Goal: Information Seeking & Learning: Learn about a topic

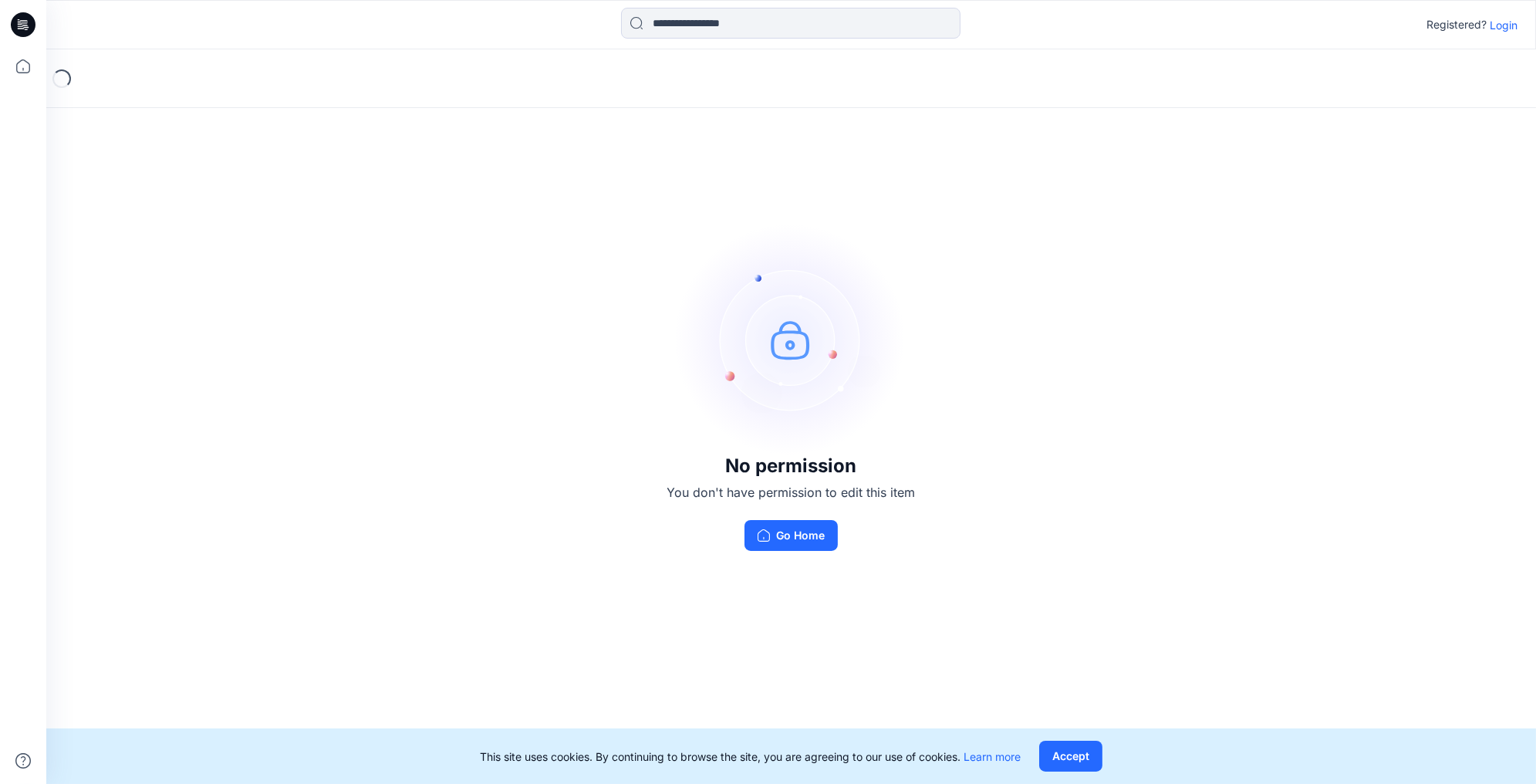
click at [1508, 24] on p "Login" at bounding box center [1503, 24] width 28 height 16
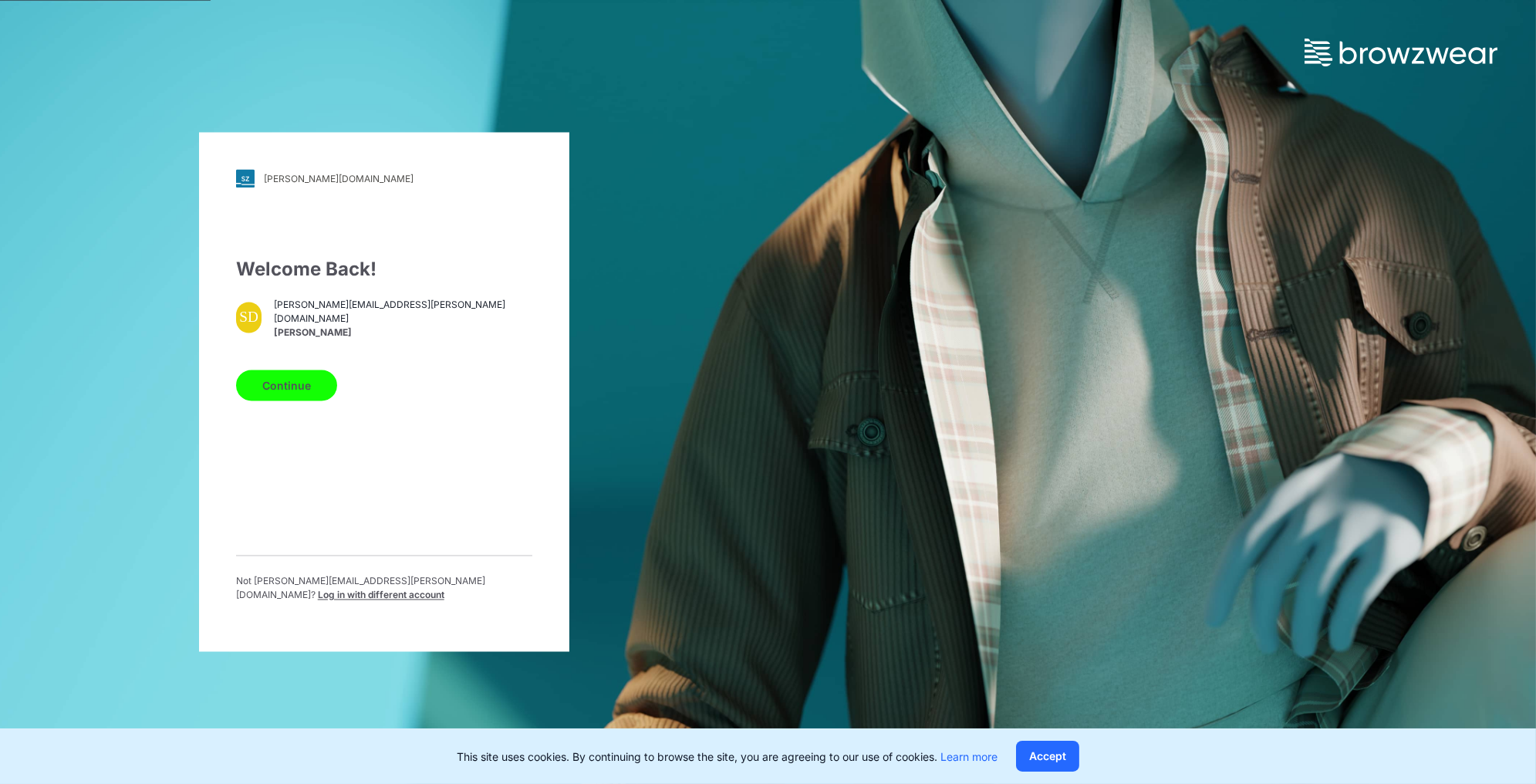
click at [277, 399] on button "Continue" at bounding box center [286, 385] width 101 height 31
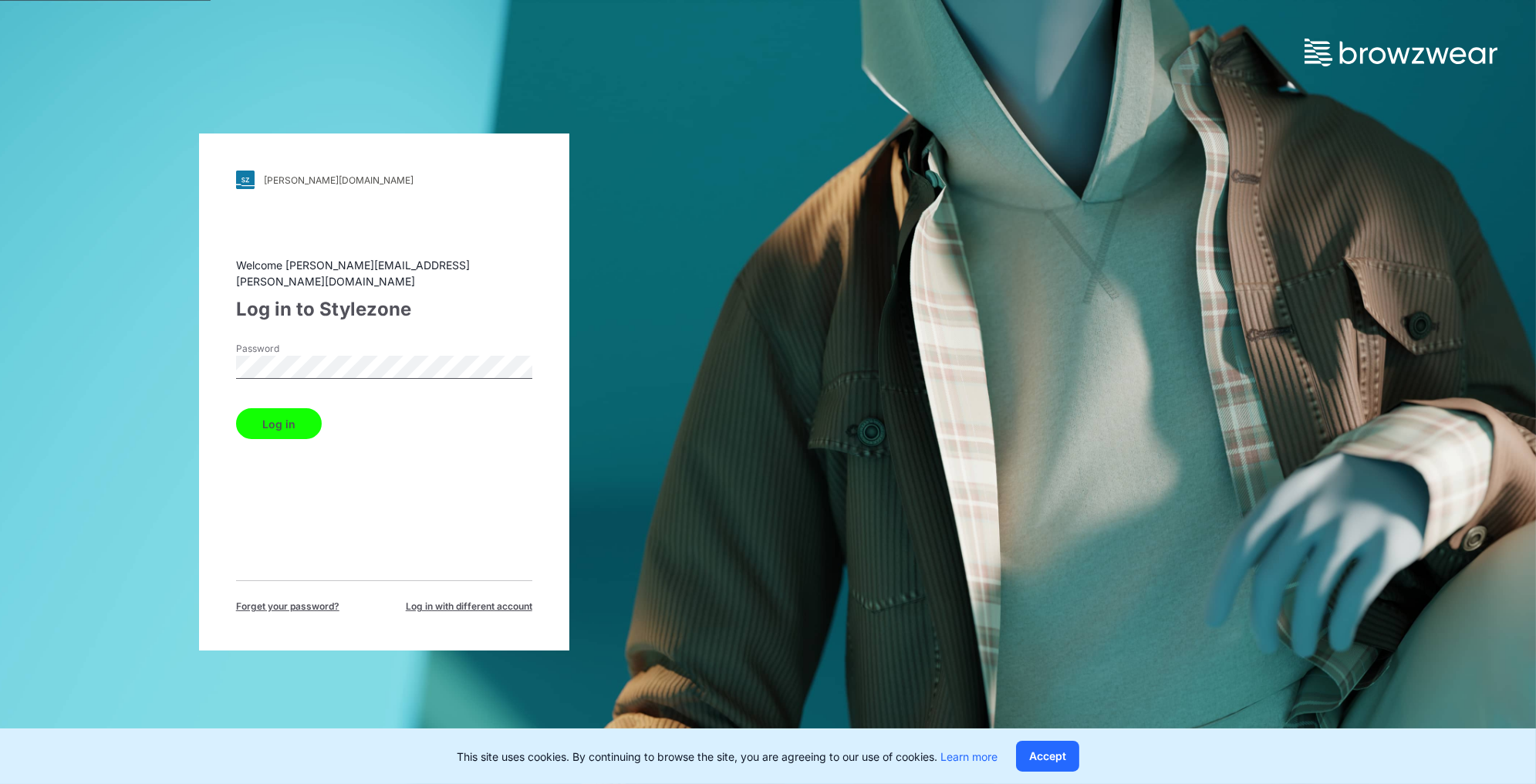
click at [273, 411] on button "Log in" at bounding box center [278, 423] width 85 height 31
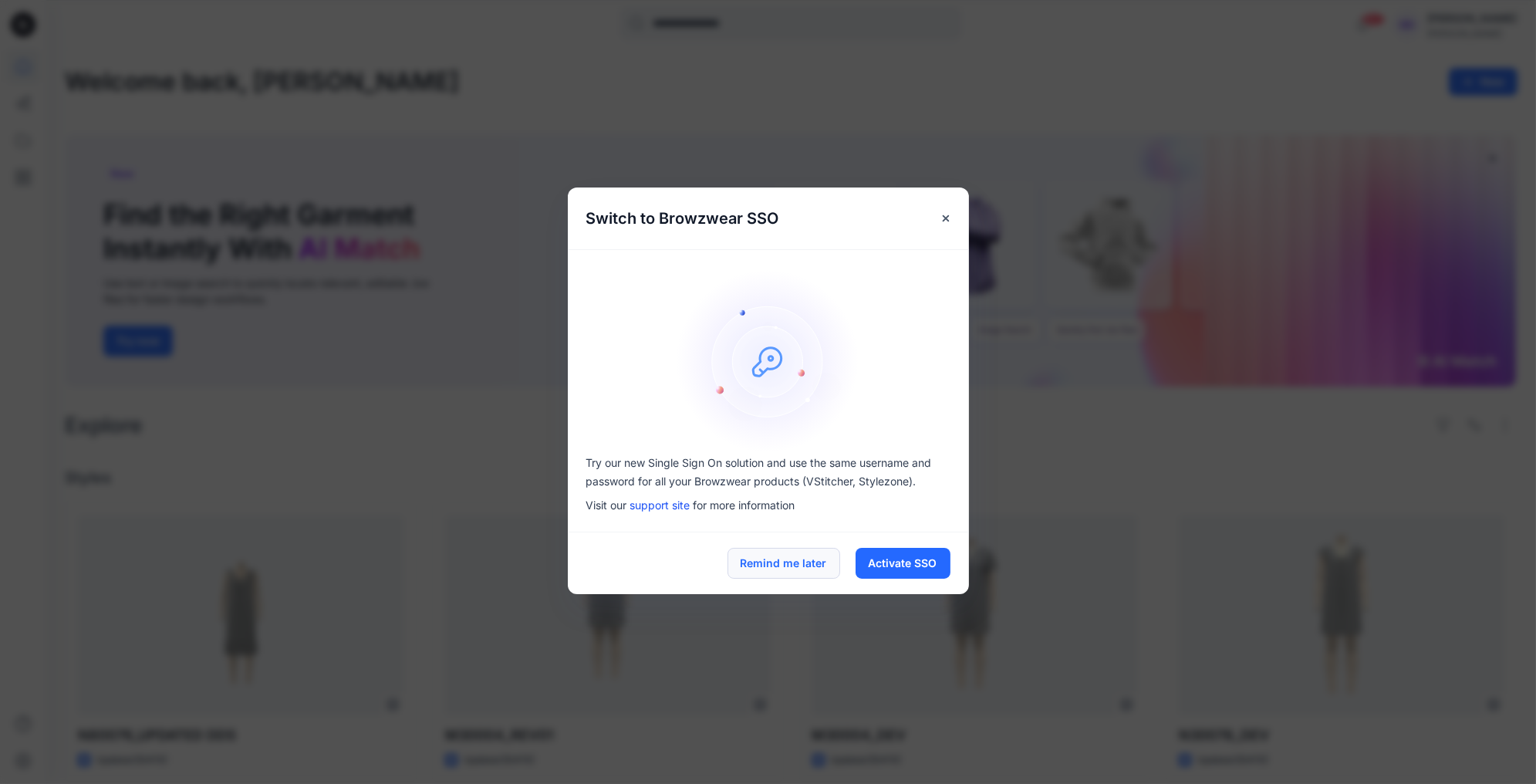
click at [788, 563] on button "Remind me later" at bounding box center [783, 563] width 112 height 31
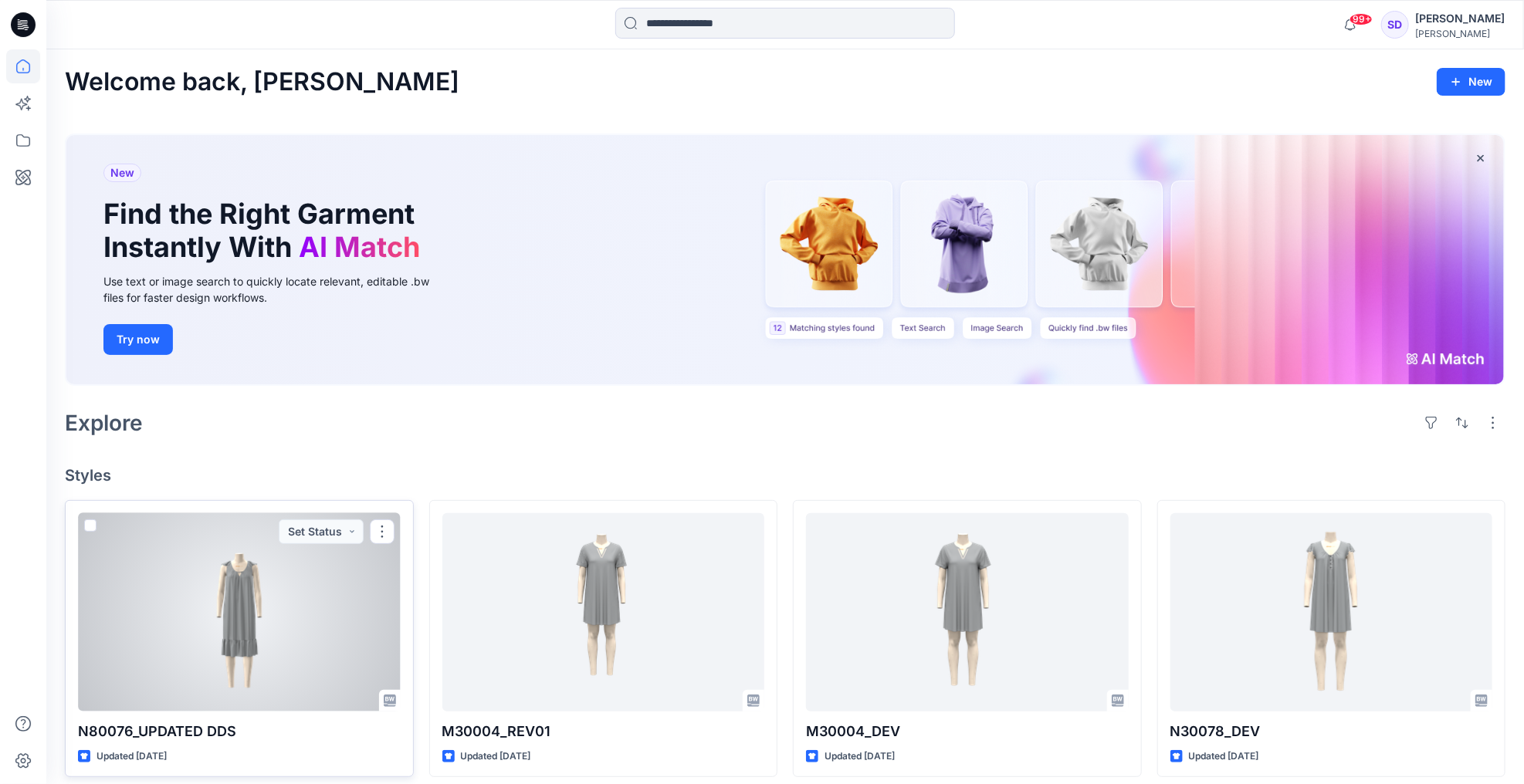
click at [236, 603] on div at bounding box center [239, 612] width 323 height 199
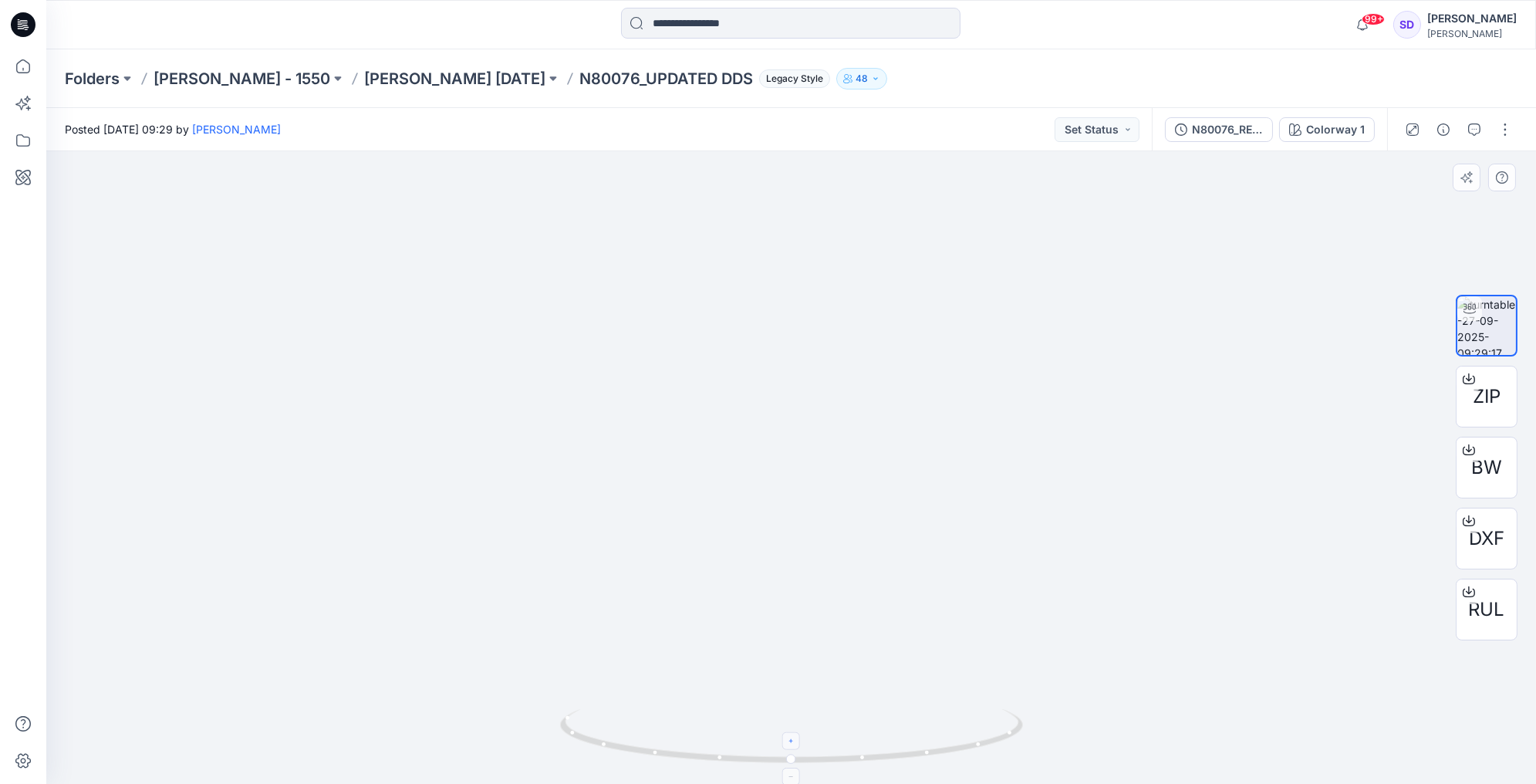
click at [795, 743] on div at bounding box center [791, 741] width 18 height 18
drag, startPoint x: 836, startPoint y: 259, endPoint x: 837, endPoint y: 337, distance: 78.0
click at [837, 337] on img at bounding box center [792, 340] width 1291 height 889
click at [788, 744] on foreignobject at bounding box center [791, 741] width 18 height 18
drag, startPoint x: 797, startPoint y: 299, endPoint x: 796, endPoint y: 386, distance: 87.0
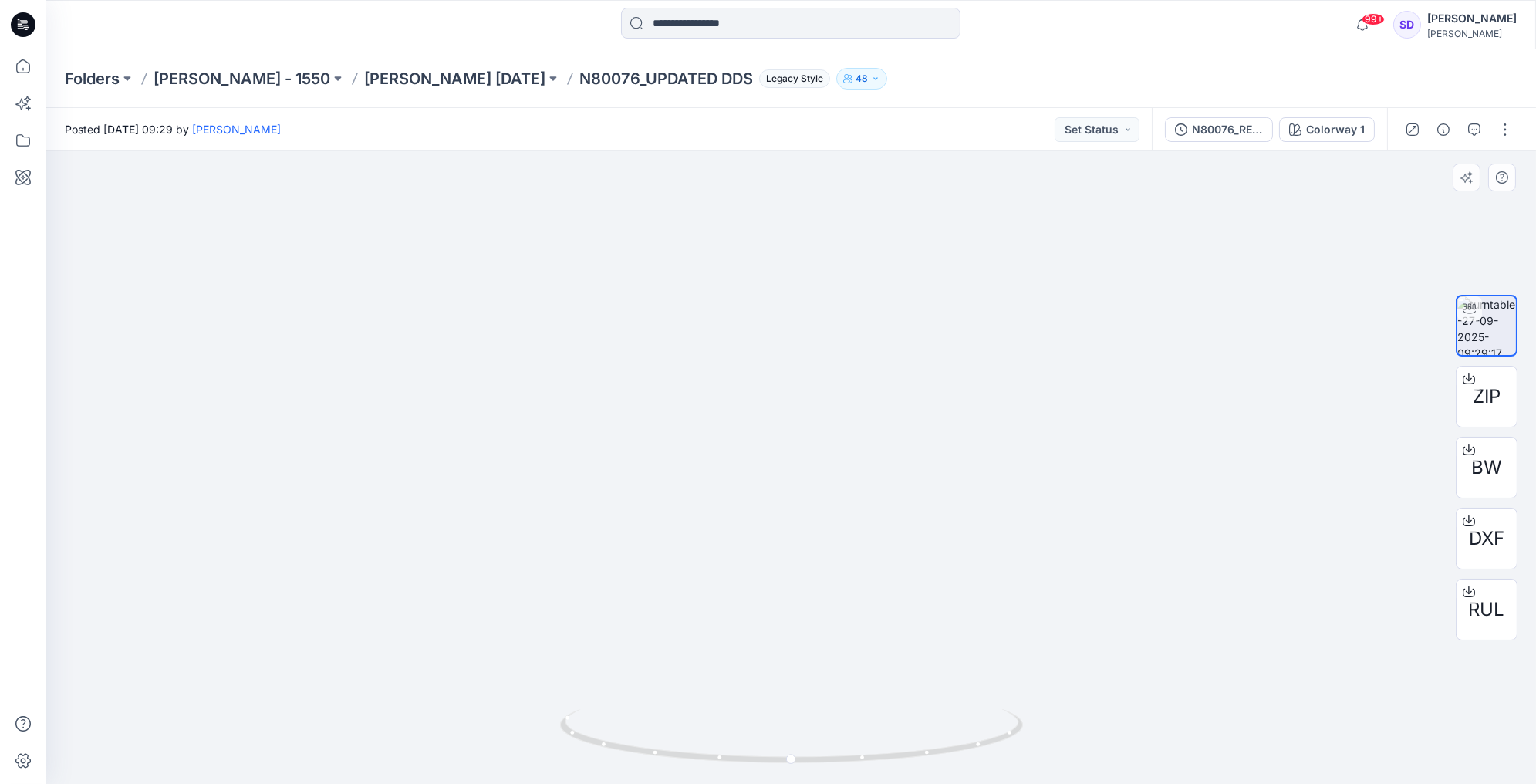
click at [796, 386] on img at bounding box center [792, 343] width 1505 height 884
drag, startPoint x: 791, startPoint y: 760, endPoint x: 811, endPoint y: 731, distance: 35.2
click at [811, 731] on icon at bounding box center [793, 738] width 466 height 57
drag, startPoint x: 807, startPoint y: 762, endPoint x: 929, endPoint y: 761, distance: 122.0
click at [929, 761] on icon at bounding box center [793, 738] width 466 height 57
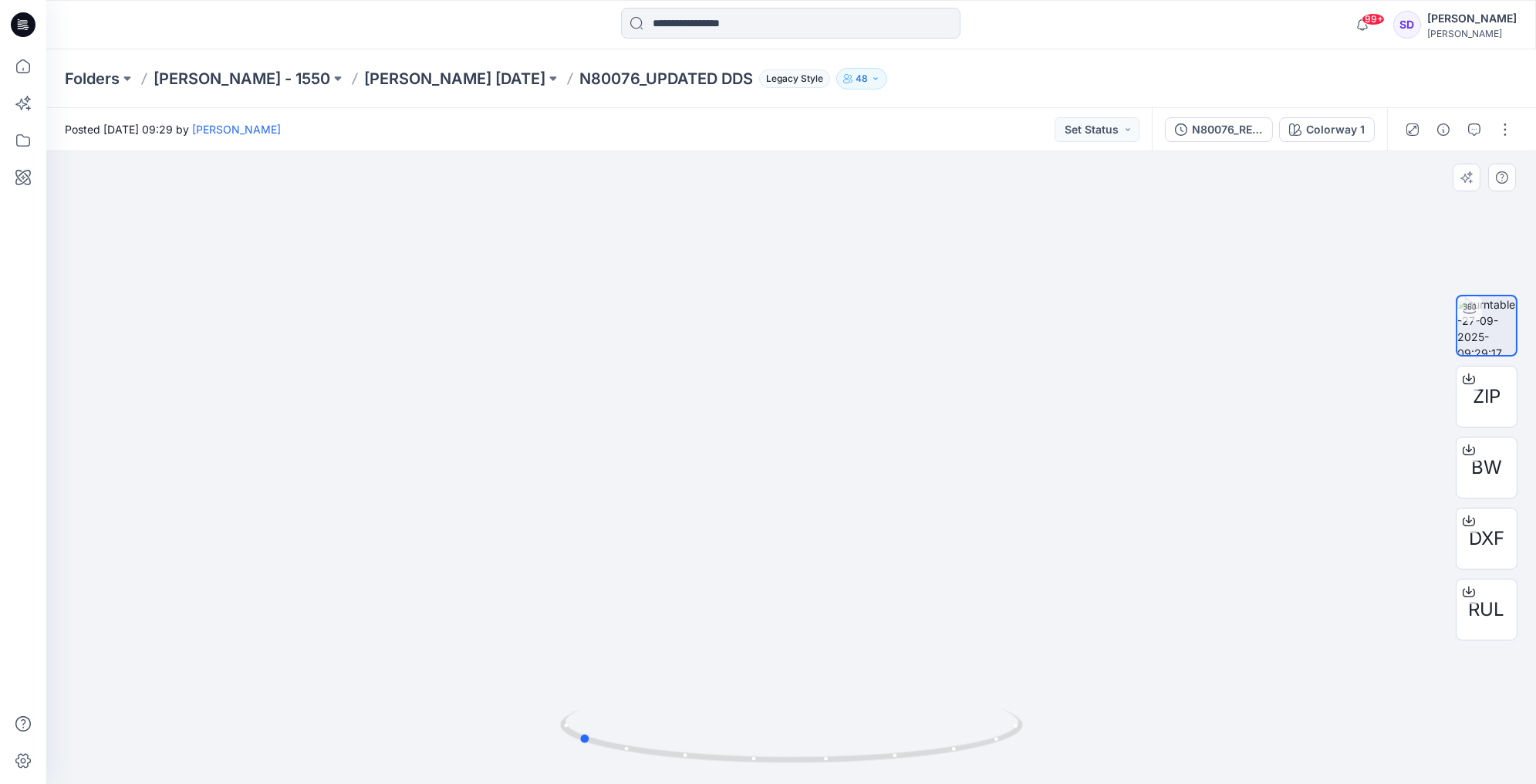
drag, startPoint x: 929, startPoint y: 754, endPoint x: 1036, endPoint y: 738, distance: 108.2
click at [1036, 738] on div at bounding box center [791, 467] width 1490 height 633
drag, startPoint x: 584, startPoint y: 740, endPoint x: 838, endPoint y: 756, distance: 254.5
click at [838, 756] on icon at bounding box center [793, 738] width 466 height 57
drag, startPoint x: 831, startPoint y: 758, endPoint x: 938, endPoint y: 749, distance: 107.4
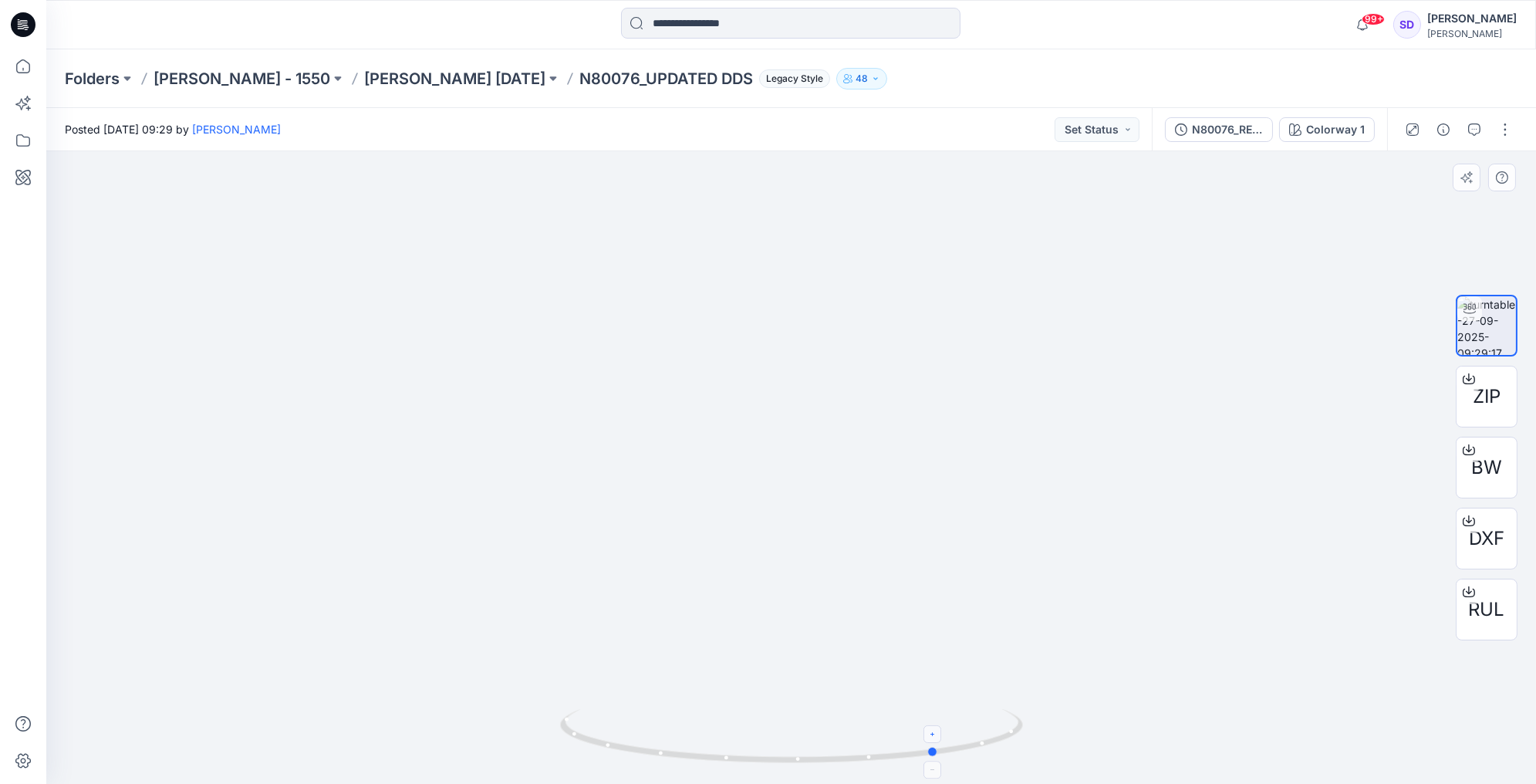
click at [938, 749] on icon at bounding box center [793, 738] width 466 height 57
drag, startPoint x: 933, startPoint y: 756, endPoint x: 1054, endPoint y: 760, distance: 121.1
click at [1054, 760] on div at bounding box center [791, 467] width 1490 height 633
drag, startPoint x: 602, startPoint y: 747, endPoint x: 858, endPoint y: 779, distance: 258.0
click at [858, 767] on icon at bounding box center [793, 738] width 466 height 57
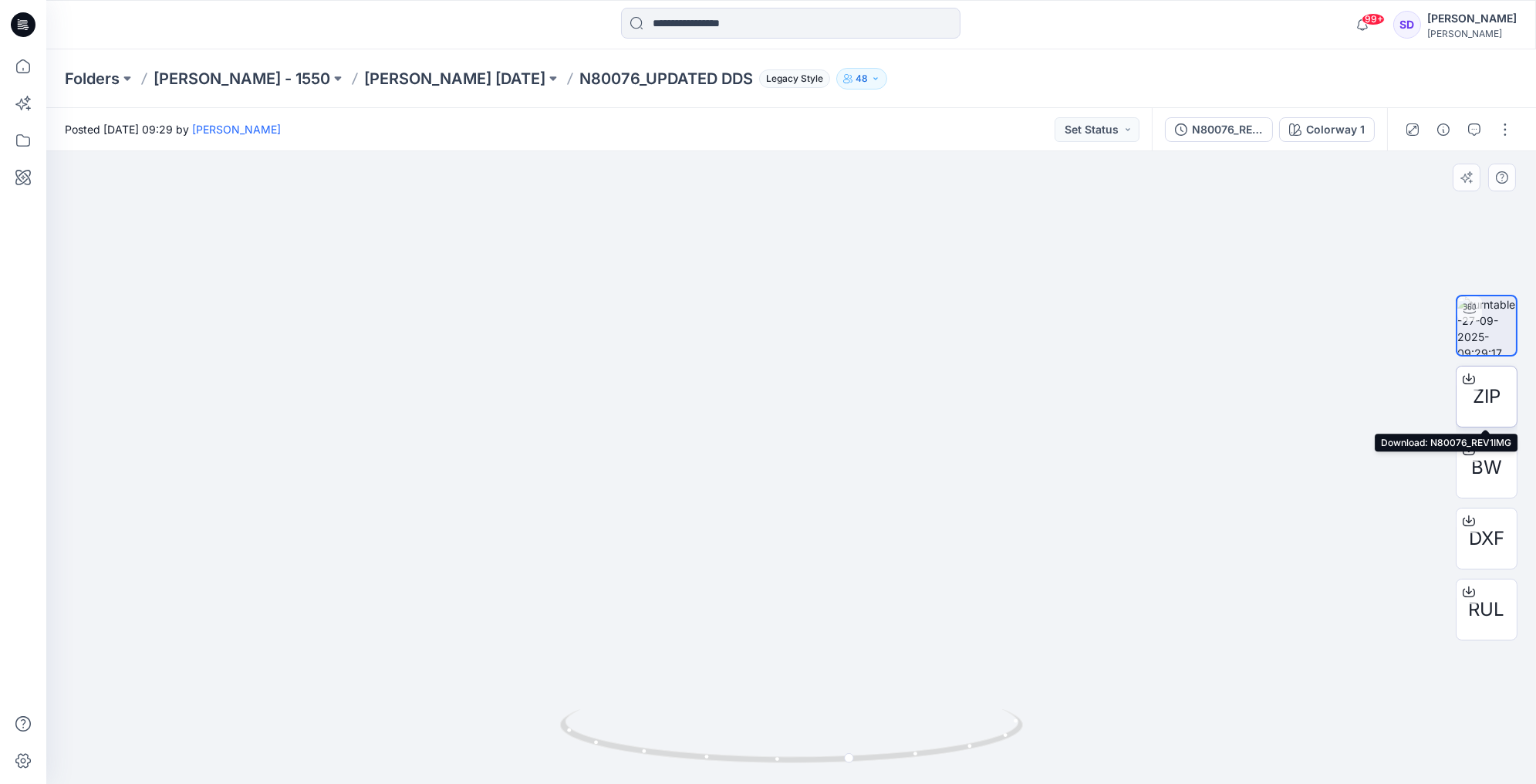
click at [1495, 386] on span "ZIP" at bounding box center [1486, 396] width 28 height 28
click at [852, 777] on icon at bounding box center [850, 776] width 9 height 9
drag, startPoint x: 847, startPoint y: 757, endPoint x: 940, endPoint y: 760, distance: 93.0
click at [940, 760] on icon at bounding box center [793, 738] width 466 height 57
click at [945, 733] on icon at bounding box center [941, 732] width 9 height 9
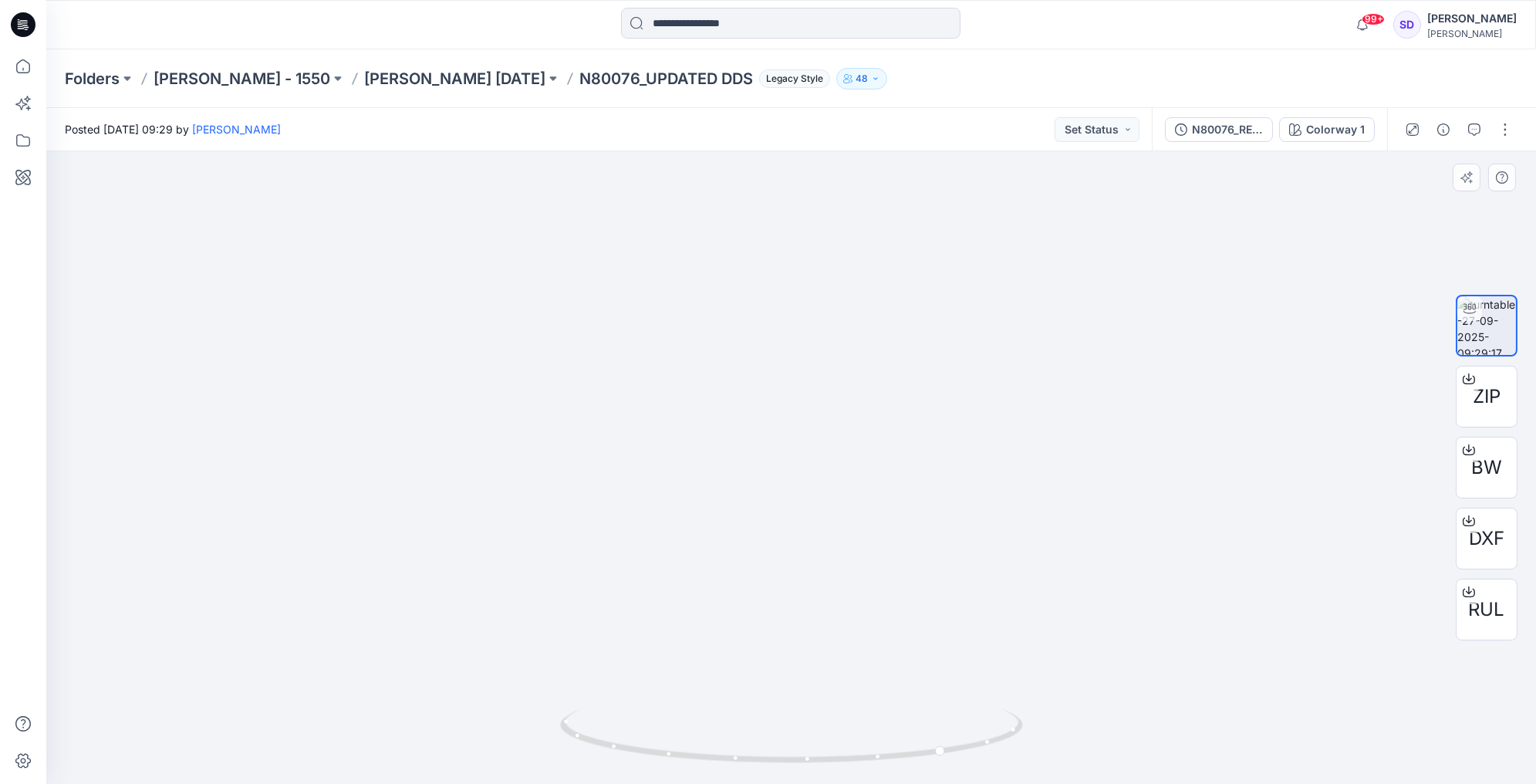
drag, startPoint x: 834, startPoint y: 596, endPoint x: 825, endPoint y: 432, distance: 164.2
click at [825, 432] on img at bounding box center [791, 304] width 1202 height 961
click at [944, 768] on icon at bounding box center [941, 768] width 9 height 9
drag, startPoint x: 941, startPoint y: 749, endPoint x: 813, endPoint y: 756, distance: 128.2
click at [813, 756] on circle at bounding box center [816, 759] width 9 height 9
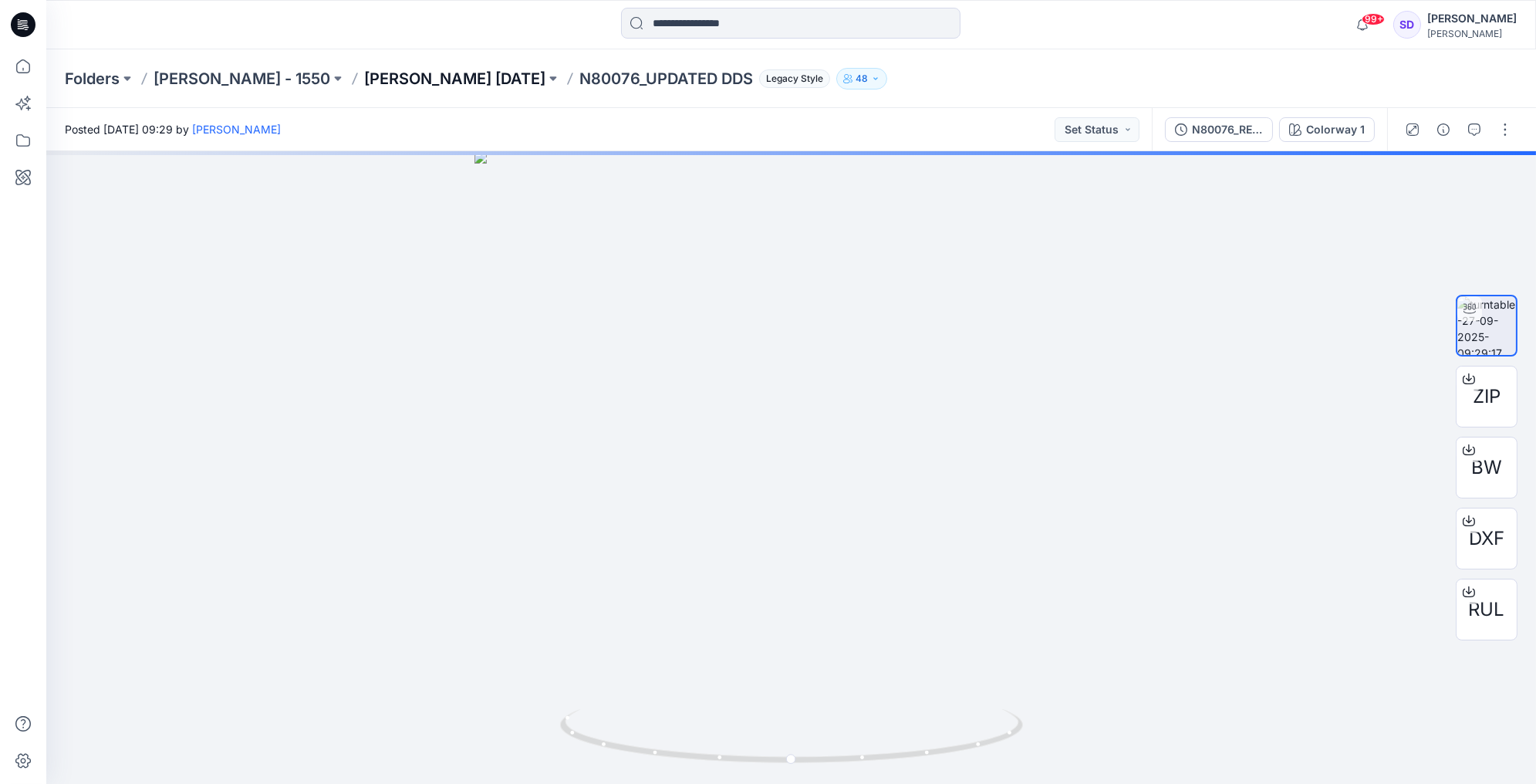
click at [415, 78] on p "[PERSON_NAME] [DATE]" at bounding box center [455, 79] width 182 height 22
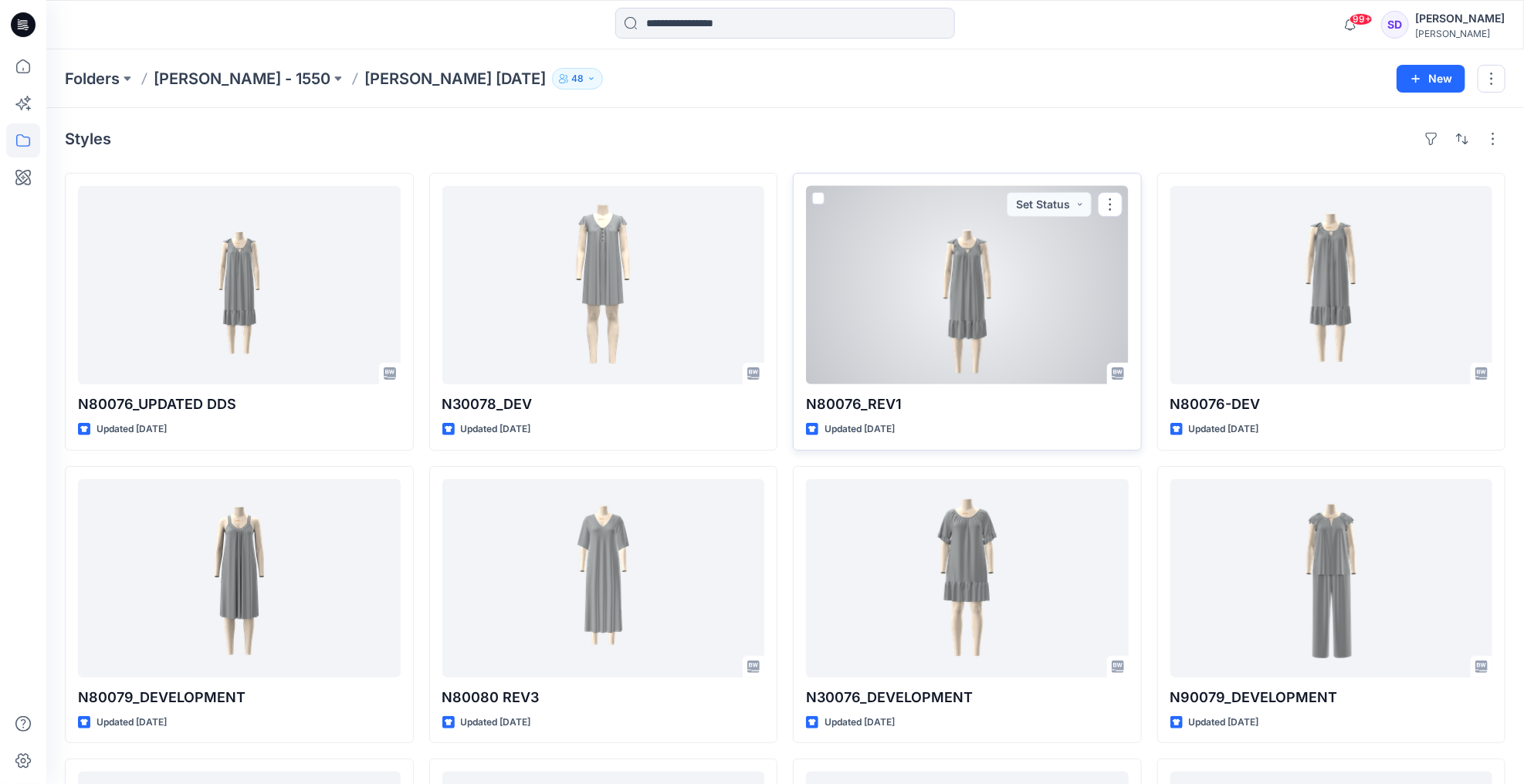
click at [953, 318] on div at bounding box center [967, 285] width 323 height 199
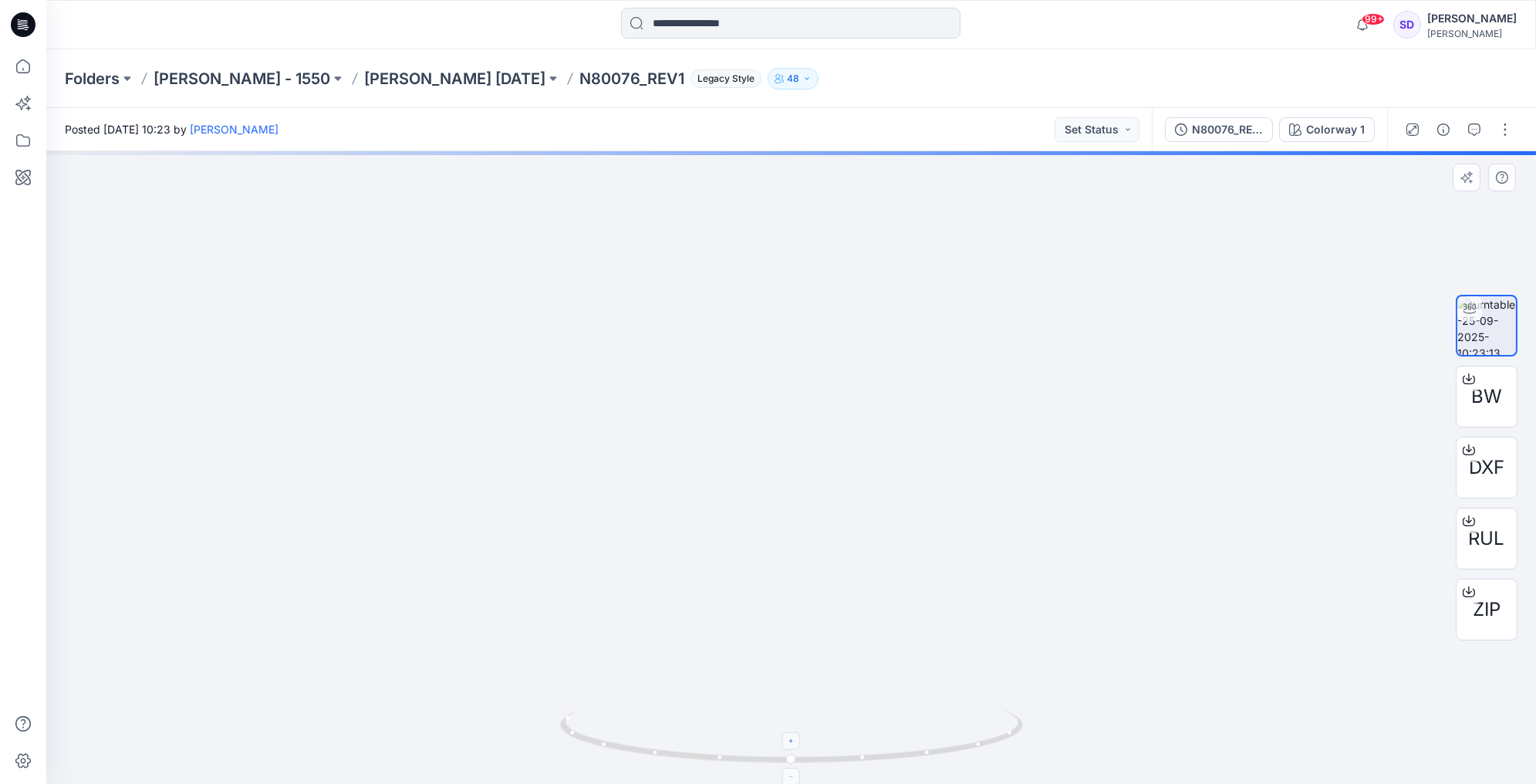
click at [791, 743] on icon at bounding box center [791, 741] width 9 height 9
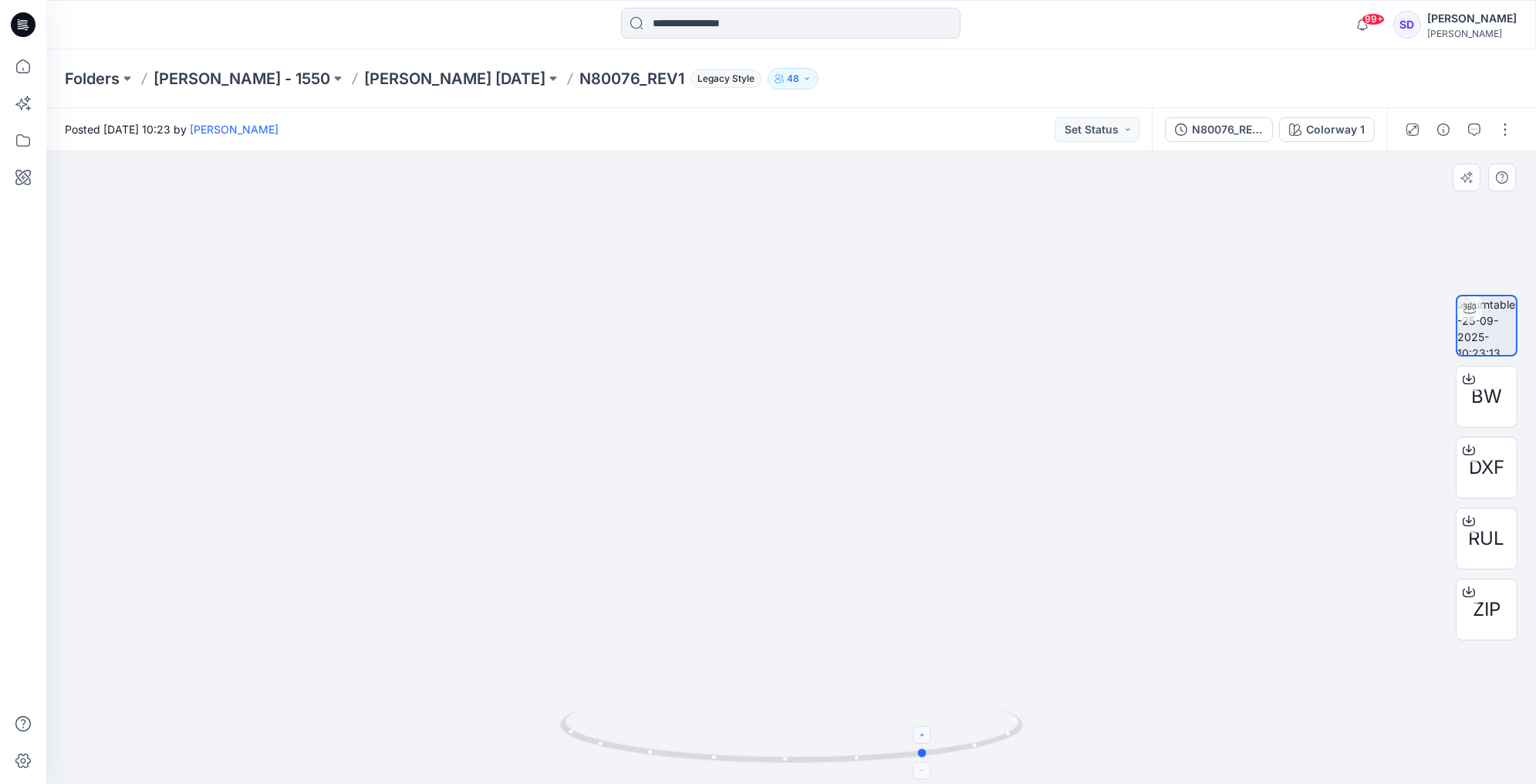
drag, startPoint x: 792, startPoint y: 764, endPoint x: 928, endPoint y: 762, distance: 136.0
click at [928, 762] on icon at bounding box center [793, 738] width 466 height 57
drag, startPoint x: 927, startPoint y: 756, endPoint x: 1029, endPoint y: 748, distance: 102.3
click at [1029, 748] on div at bounding box center [791, 467] width 1490 height 633
drag, startPoint x: 575, startPoint y: 735, endPoint x: 979, endPoint y: 704, distance: 405.2
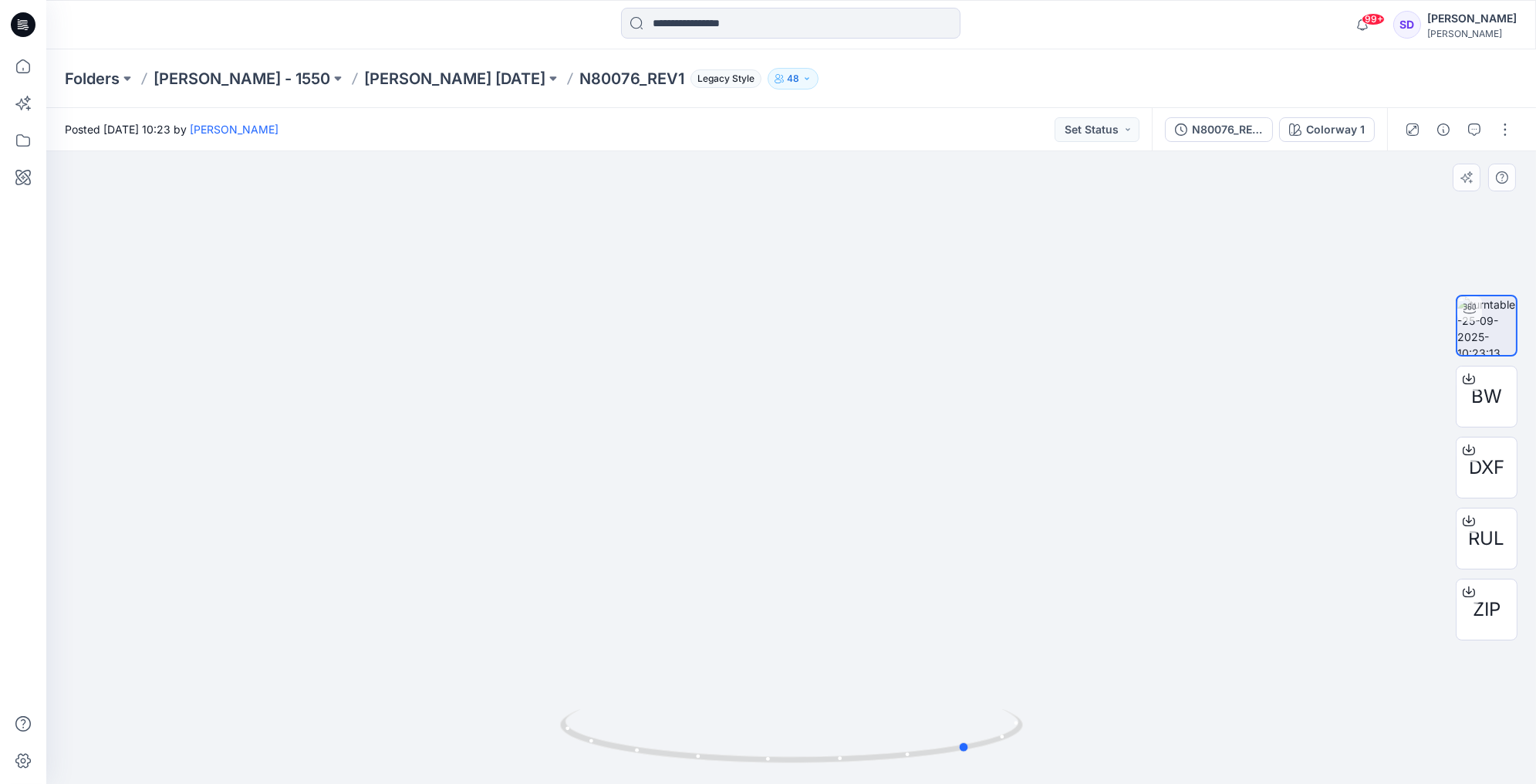
click at [979, 704] on div at bounding box center [791, 467] width 1490 height 633
drag, startPoint x: 966, startPoint y: 747, endPoint x: 1040, endPoint y: 736, distance: 74.8
click at [1040, 736] on div at bounding box center [791, 467] width 1490 height 633
drag, startPoint x: 822, startPoint y: 509, endPoint x: 820, endPoint y: 582, distance: 73.0
click at [820, 582] on img at bounding box center [792, 376] width 1149 height 817
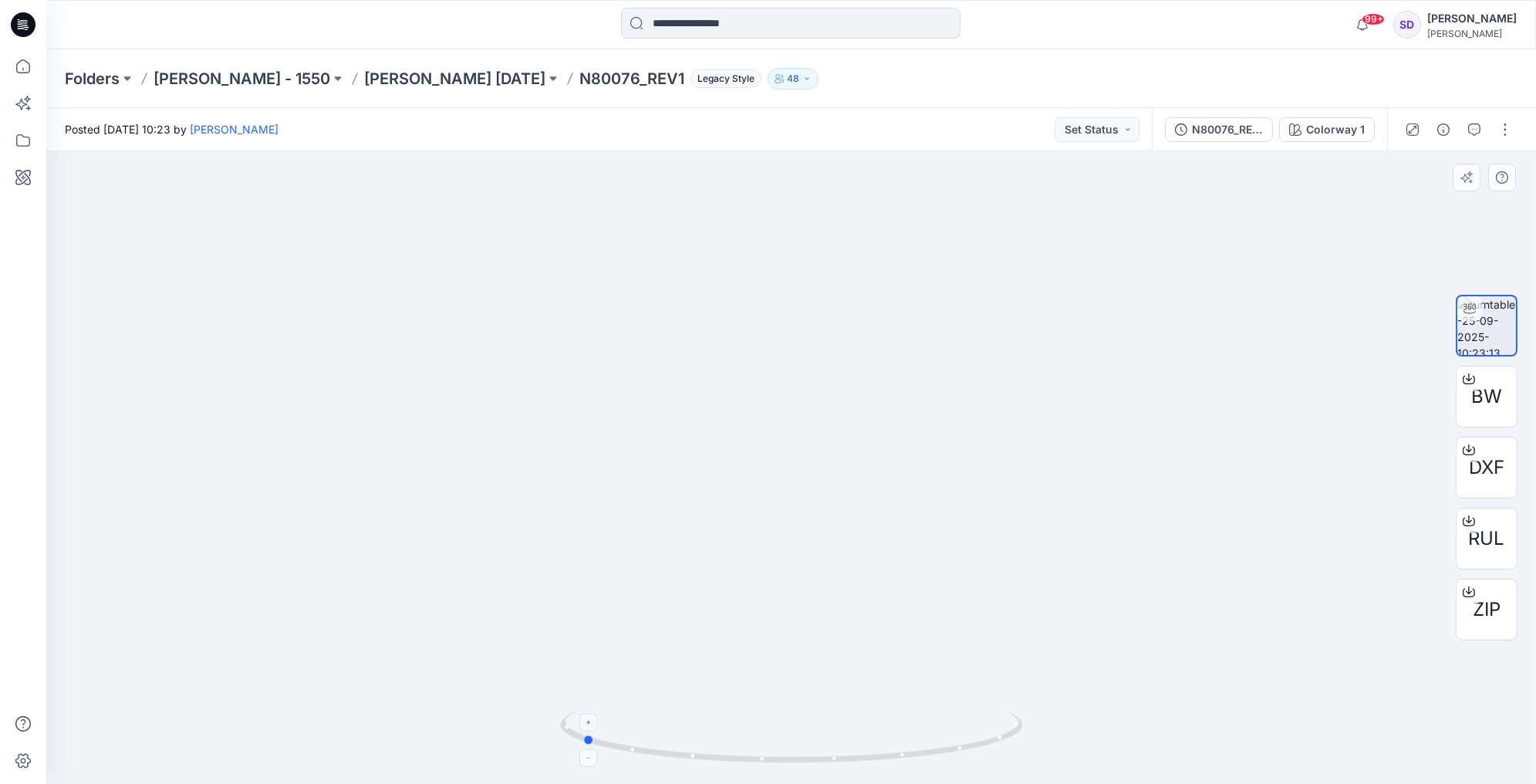
click at [843, 755] on icon at bounding box center [793, 738] width 466 height 57
click at [593, 761] on div at bounding box center [588, 757] width 18 height 18
drag, startPoint x: 586, startPoint y: 737, endPoint x: 807, endPoint y: 768, distance: 223.2
click at [807, 768] on div at bounding box center [792, 744] width 463 height 77
drag, startPoint x: 800, startPoint y: 762, endPoint x: 929, endPoint y: 765, distance: 129.0
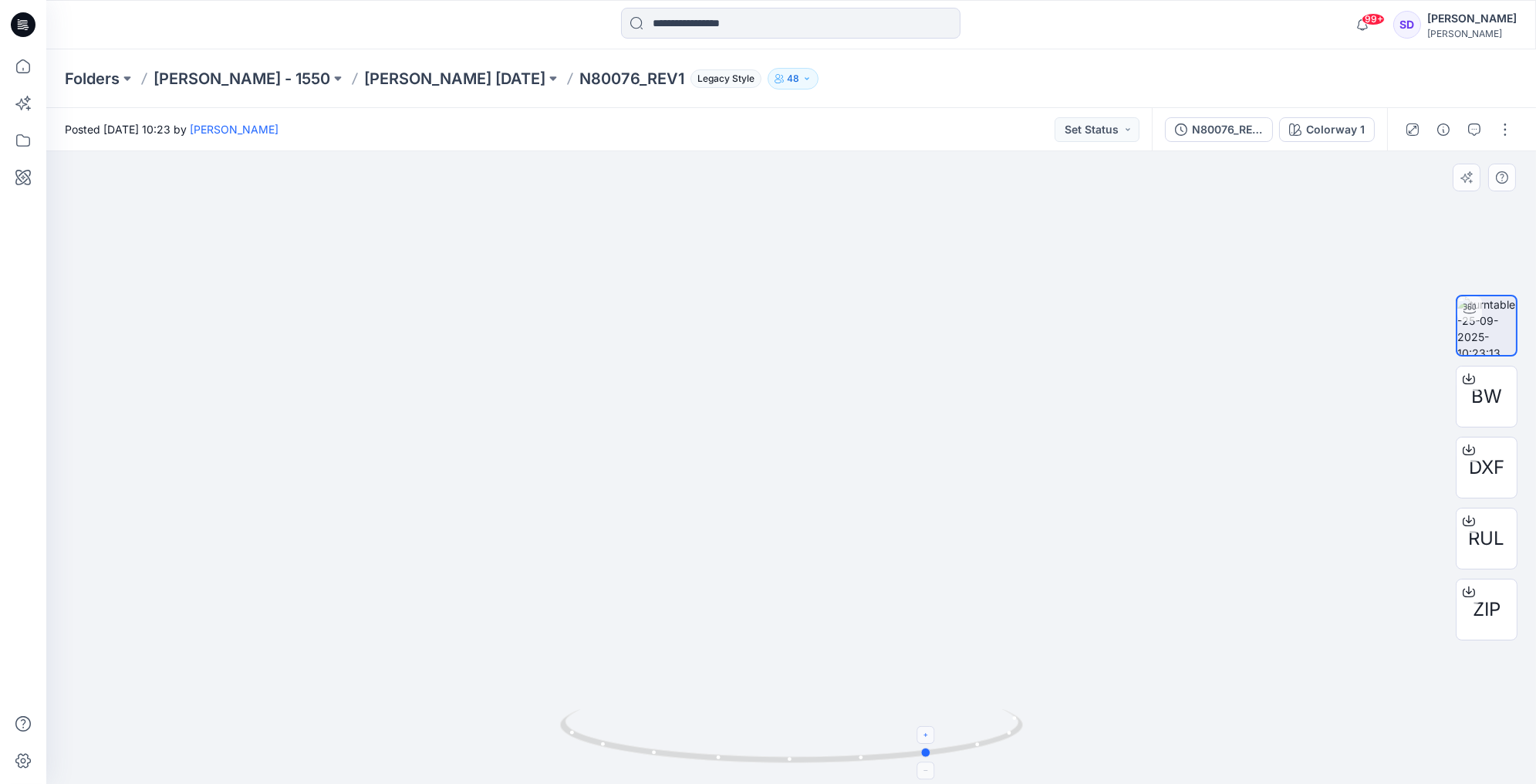
click at [929, 765] on icon at bounding box center [793, 738] width 466 height 57
drag, startPoint x: 927, startPoint y: 751, endPoint x: 825, endPoint y: 758, distance: 102.2
click at [825, 758] on circle at bounding box center [828, 758] width 9 height 9
